Goal: Information Seeking & Learning: Check status

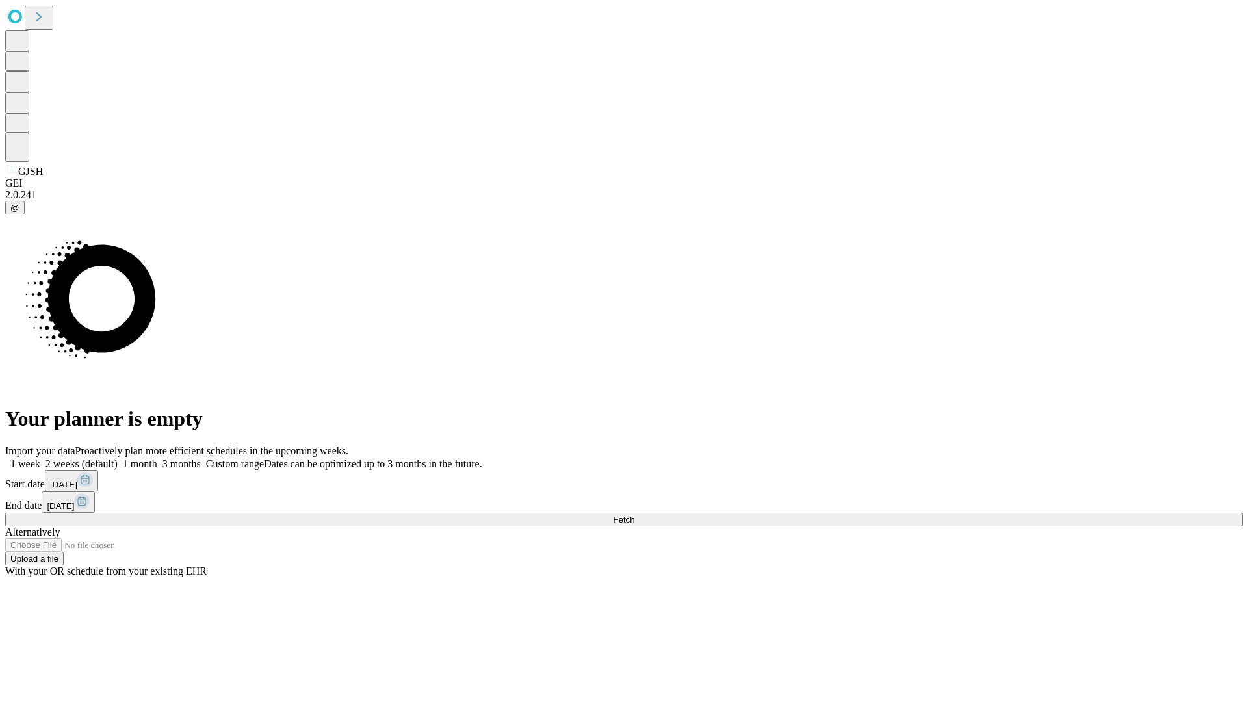
click at [634, 515] on span "Fetch" at bounding box center [623, 520] width 21 height 10
